Goal: Contribute content

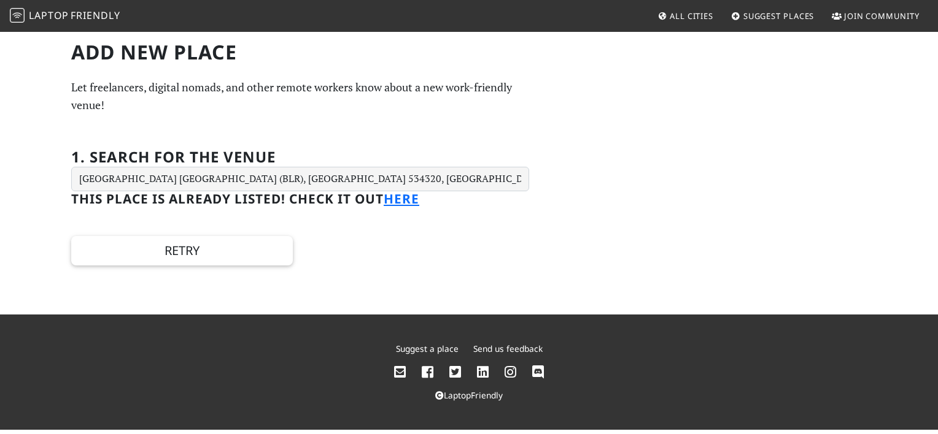
click at [366, 182] on input "[GEOGRAPHIC_DATA] [GEOGRAPHIC_DATA] (BLR), [GEOGRAPHIC_DATA] 534320, [GEOGRAPHI…" at bounding box center [300, 179] width 458 height 25
click at [366, 182] on input "Kempegowda International Airport Bengaluru (BLR), Karnataka 534320, India" at bounding box center [300, 179] width 458 height 25
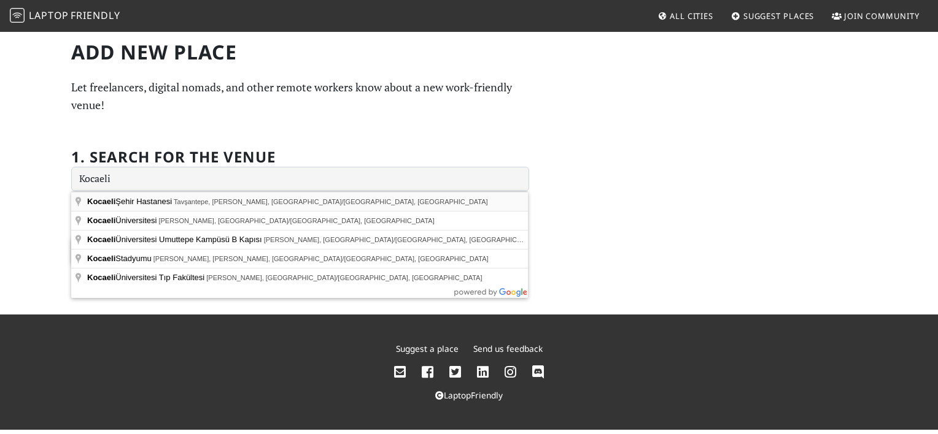
type input "Kocaeli Şehir Hastanesi, Tavşantepe, Akif Sokak, İzmit/Kocaeli, Türkiye"
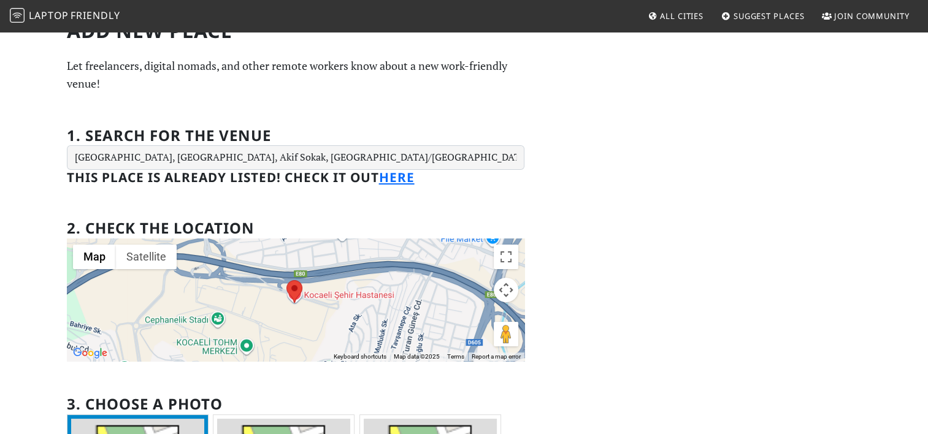
scroll to position [6, 0]
